Goal: Task Accomplishment & Management: Complete application form

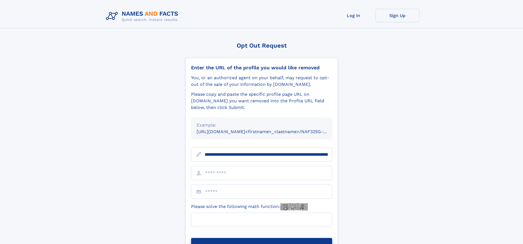
scroll to position [0, 58]
type input "**********"
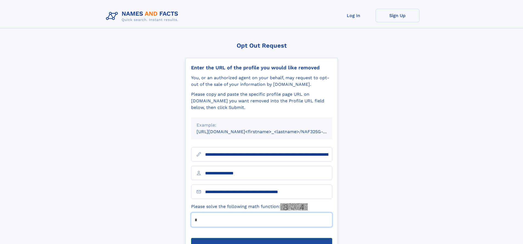
type input "*"
click at [262, 238] on button "Submit Opt Out Request" at bounding box center [261, 247] width 141 height 18
